Goal: Transaction & Acquisition: Purchase product/service

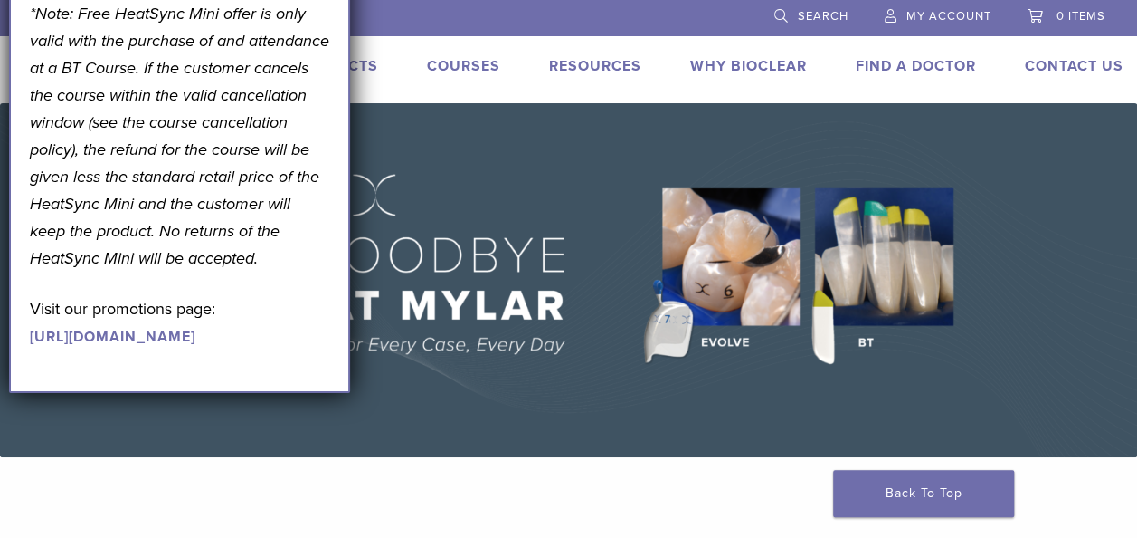
click at [439, 135] on img at bounding box center [568, 280] width 1137 height 354
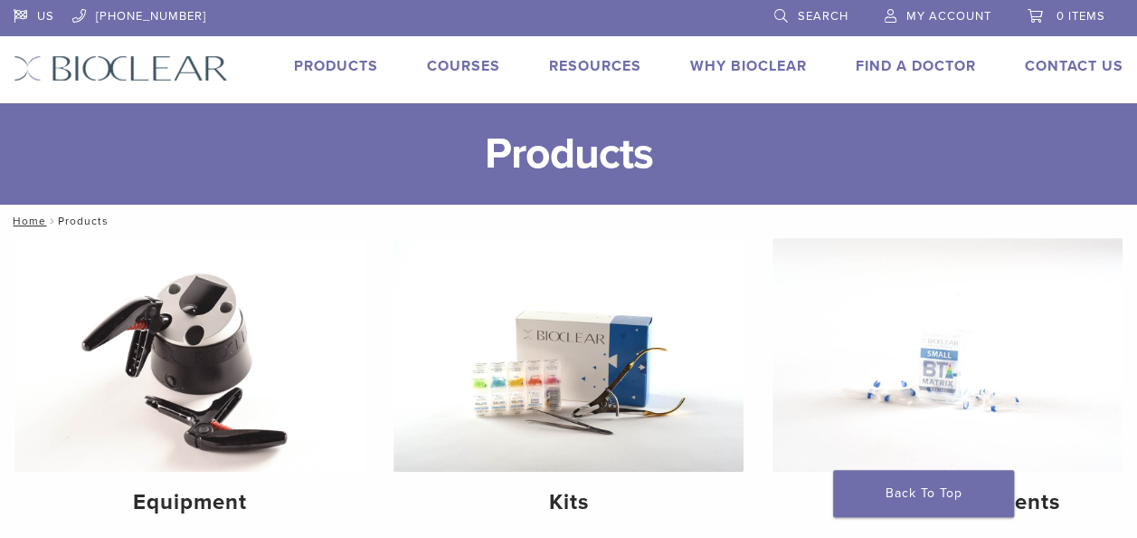
click at [350, 62] on link "Products" at bounding box center [336, 66] width 84 height 18
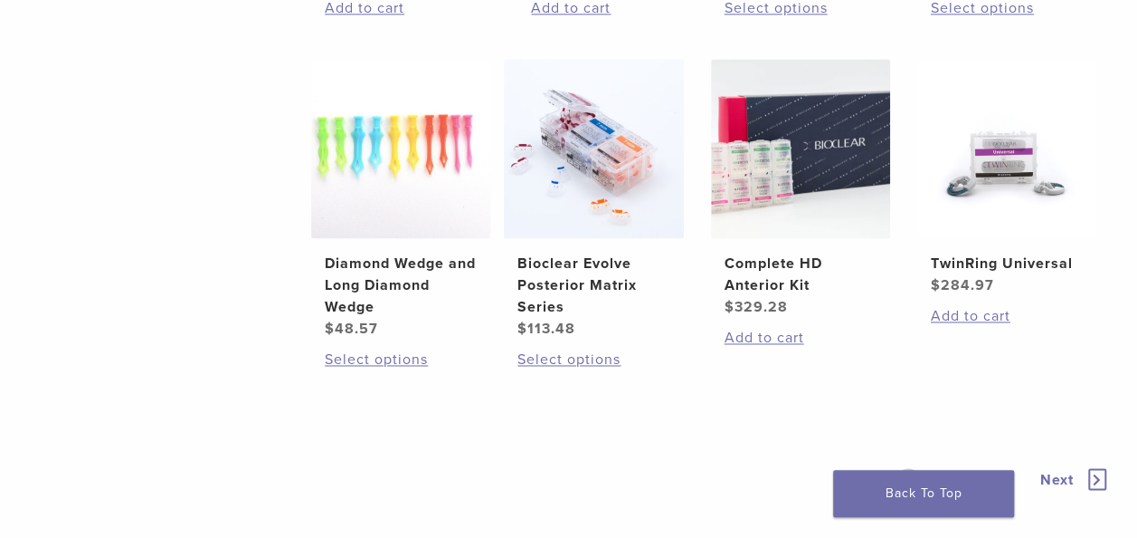
scroll to position [1448, 0]
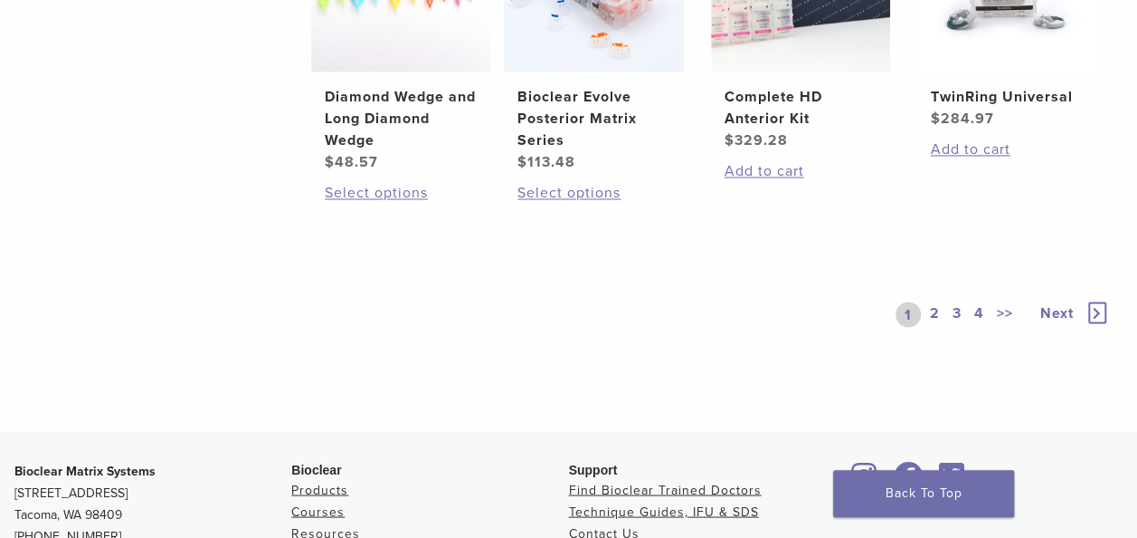
click at [941, 327] on link "2" at bounding box center [935, 313] width 17 height 25
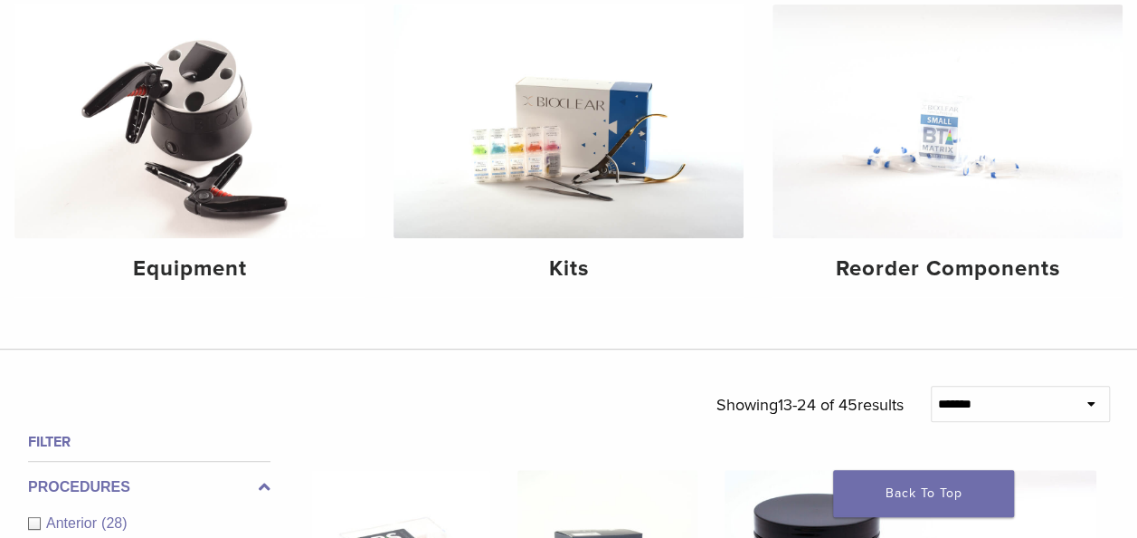
scroll to position [90, 0]
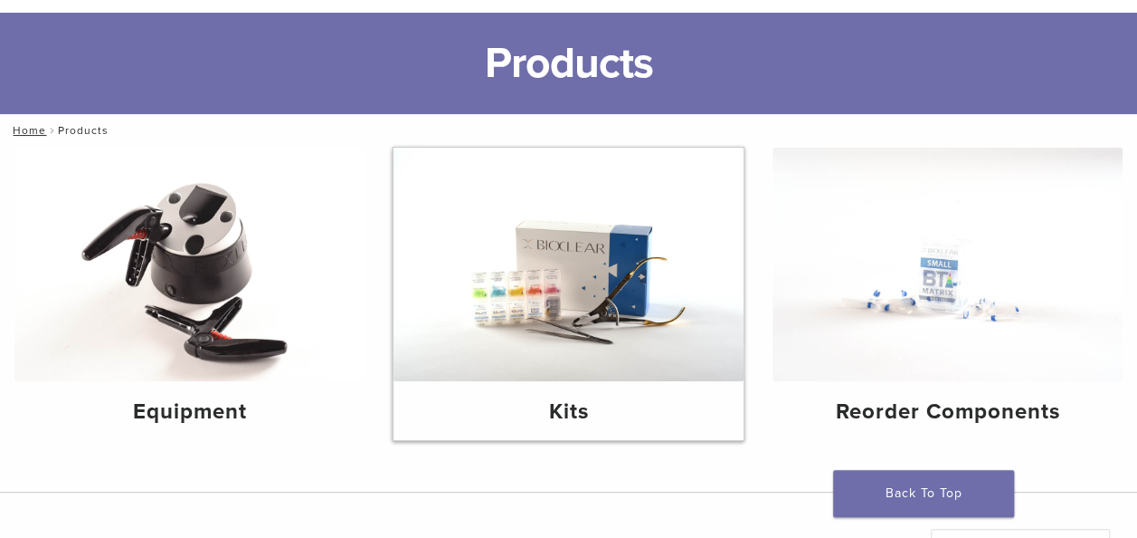
click at [598, 280] on img at bounding box center [569, 264] width 350 height 233
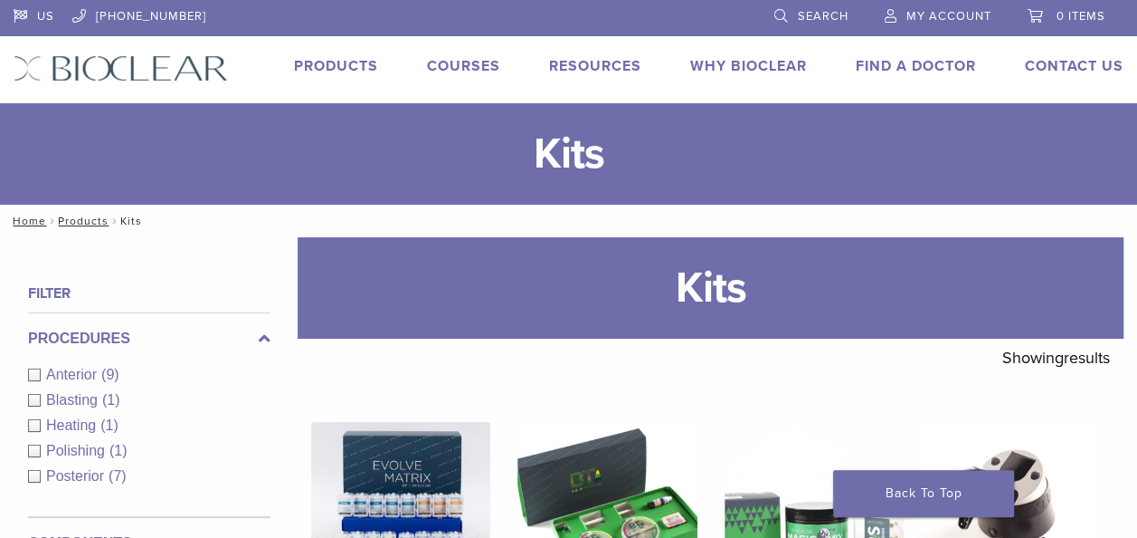
click at [33, 366] on div "Anterior (9)" at bounding box center [149, 375] width 243 height 22
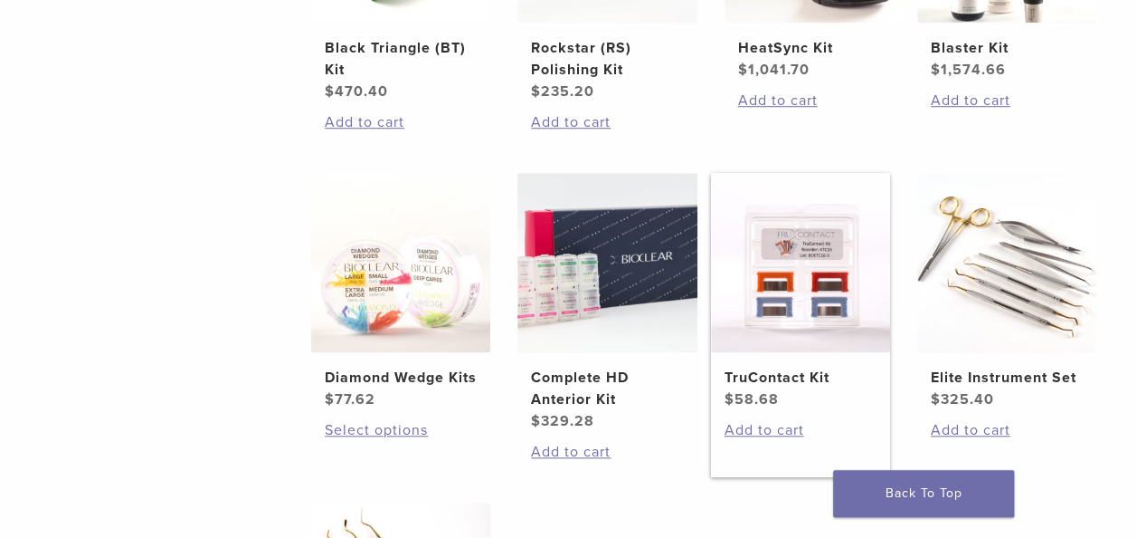
scroll to position [633, 0]
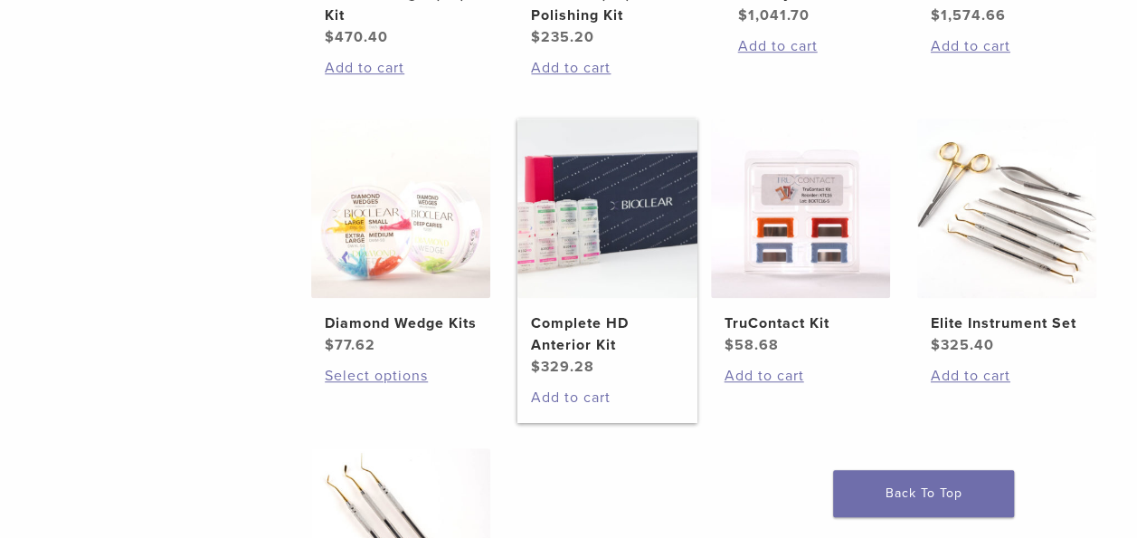
click at [581, 395] on link "Add to cart" at bounding box center [607, 397] width 152 height 22
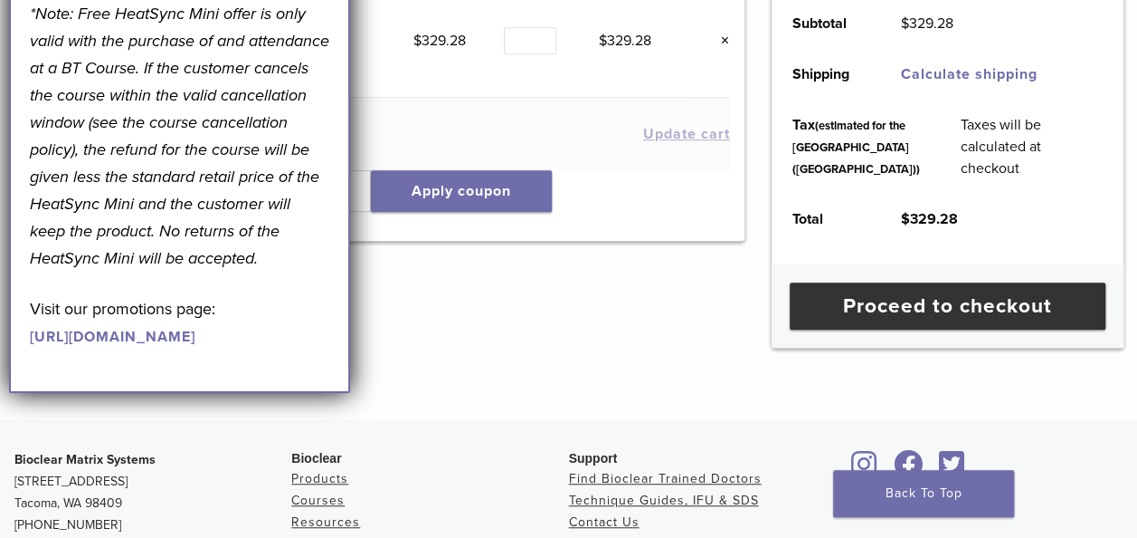
scroll to position [362, 0]
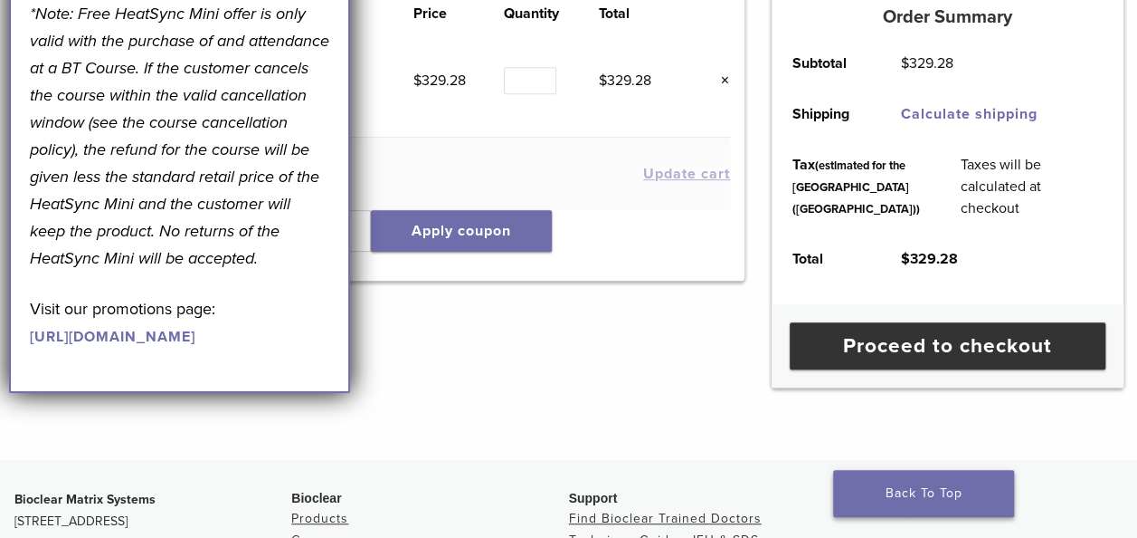
click at [894, 487] on link "Back To Top" at bounding box center [923, 493] width 181 height 47
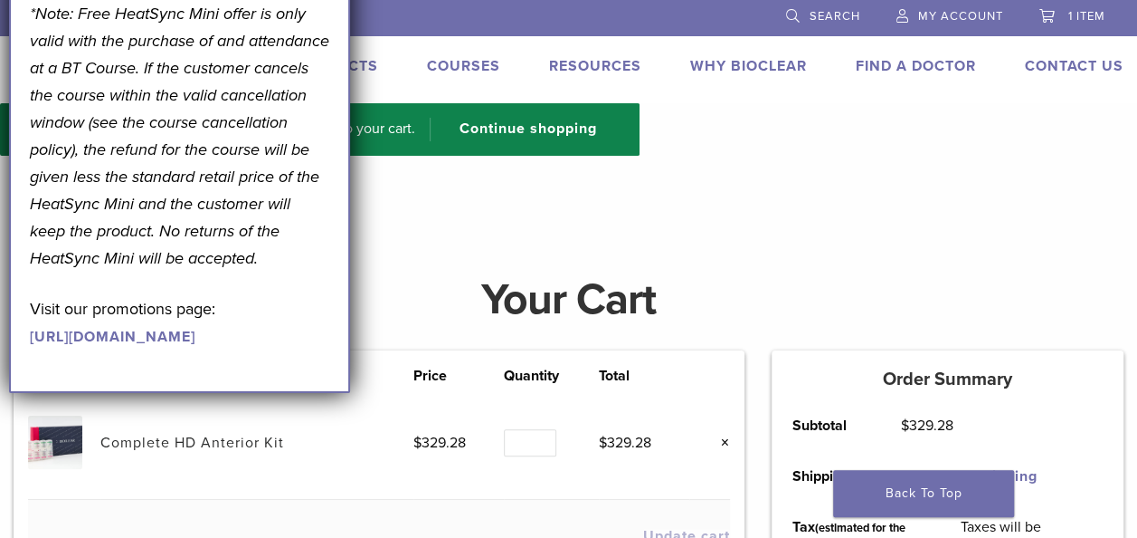
click at [361, 65] on link "Products" at bounding box center [336, 66] width 84 height 18
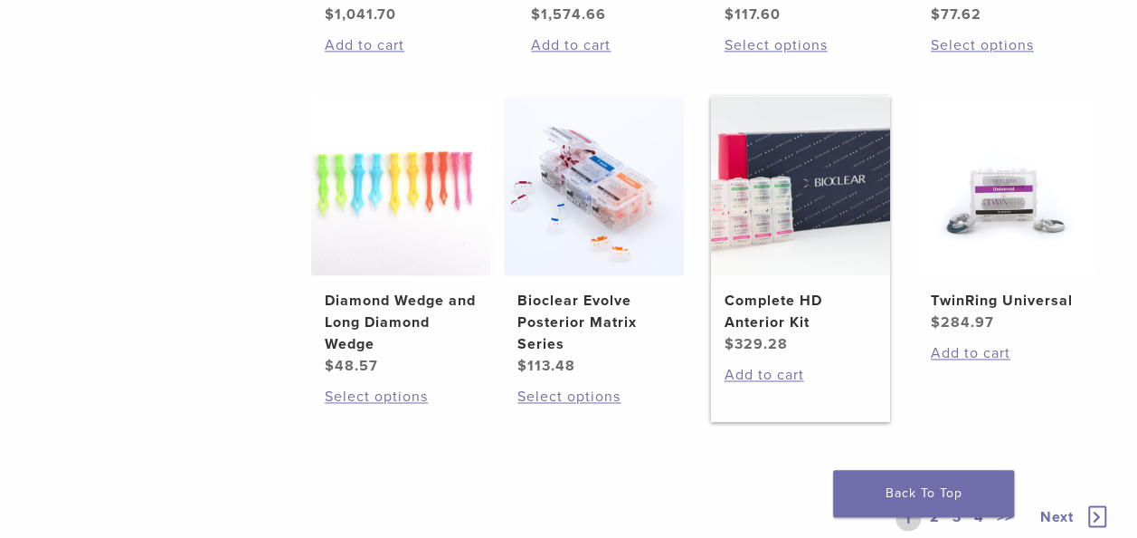
scroll to position [1267, 0]
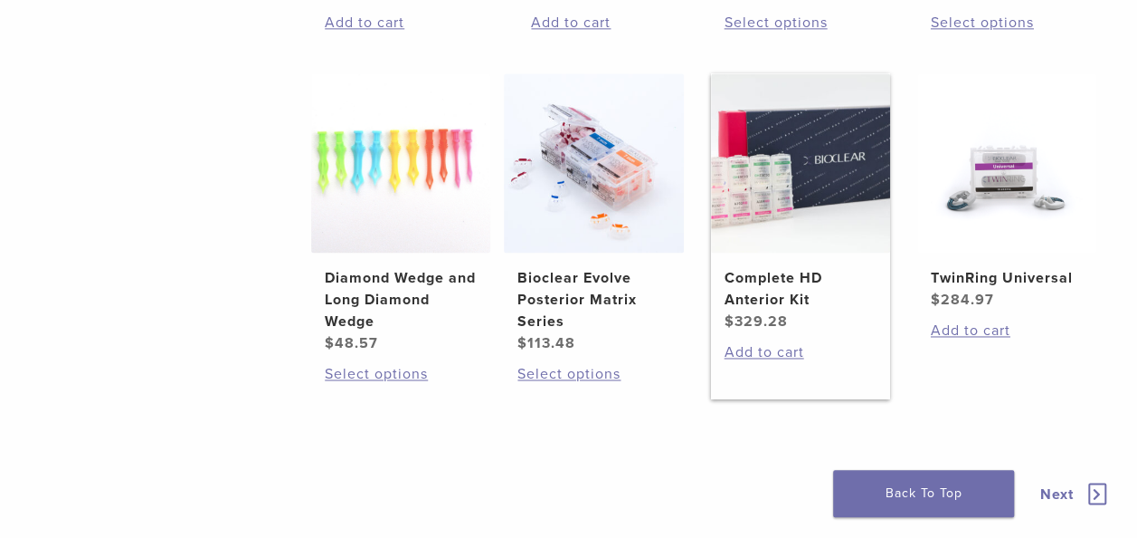
click at [766, 301] on h2 "Complete HD Anterior Kit" at bounding box center [800, 288] width 152 height 43
